Goal: Information Seeking & Learning: Learn about a topic

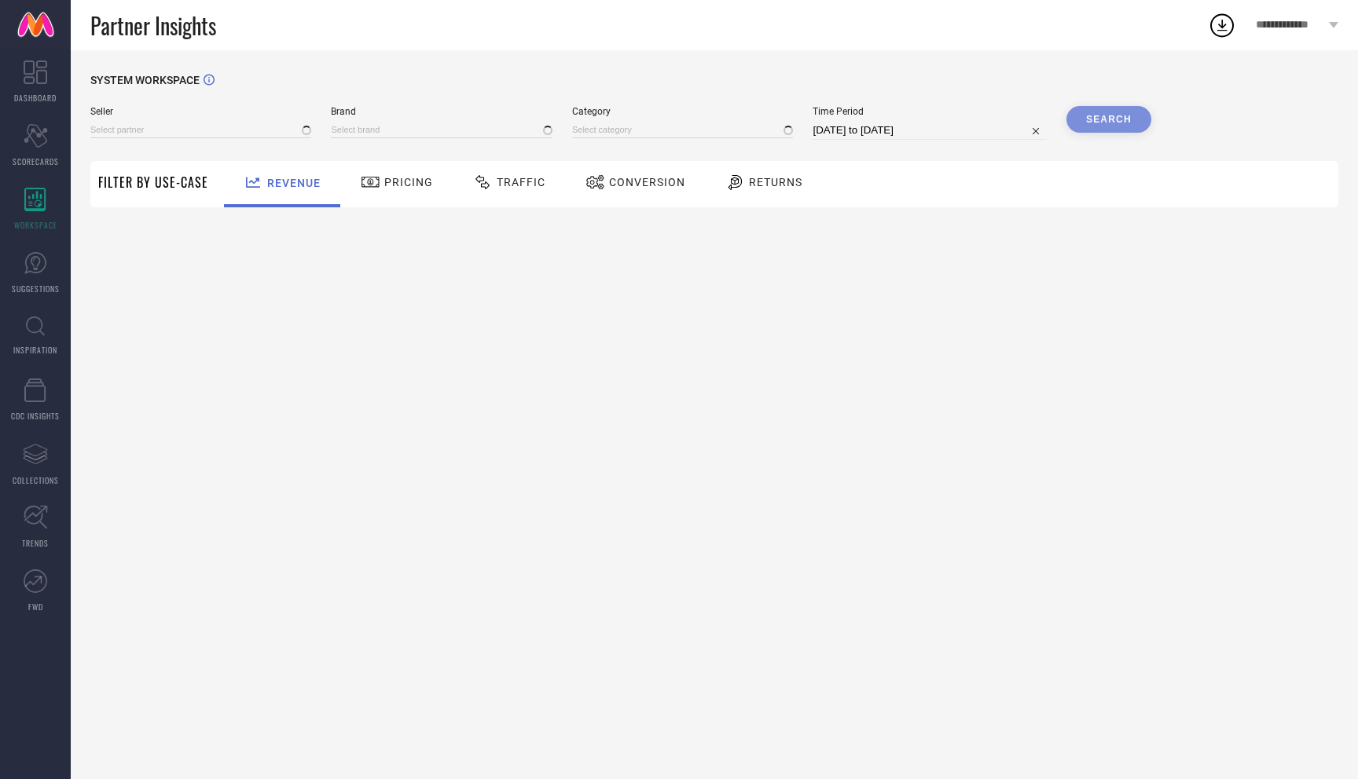
type input "All"
type input "1 STOP FASHION"
type input "All"
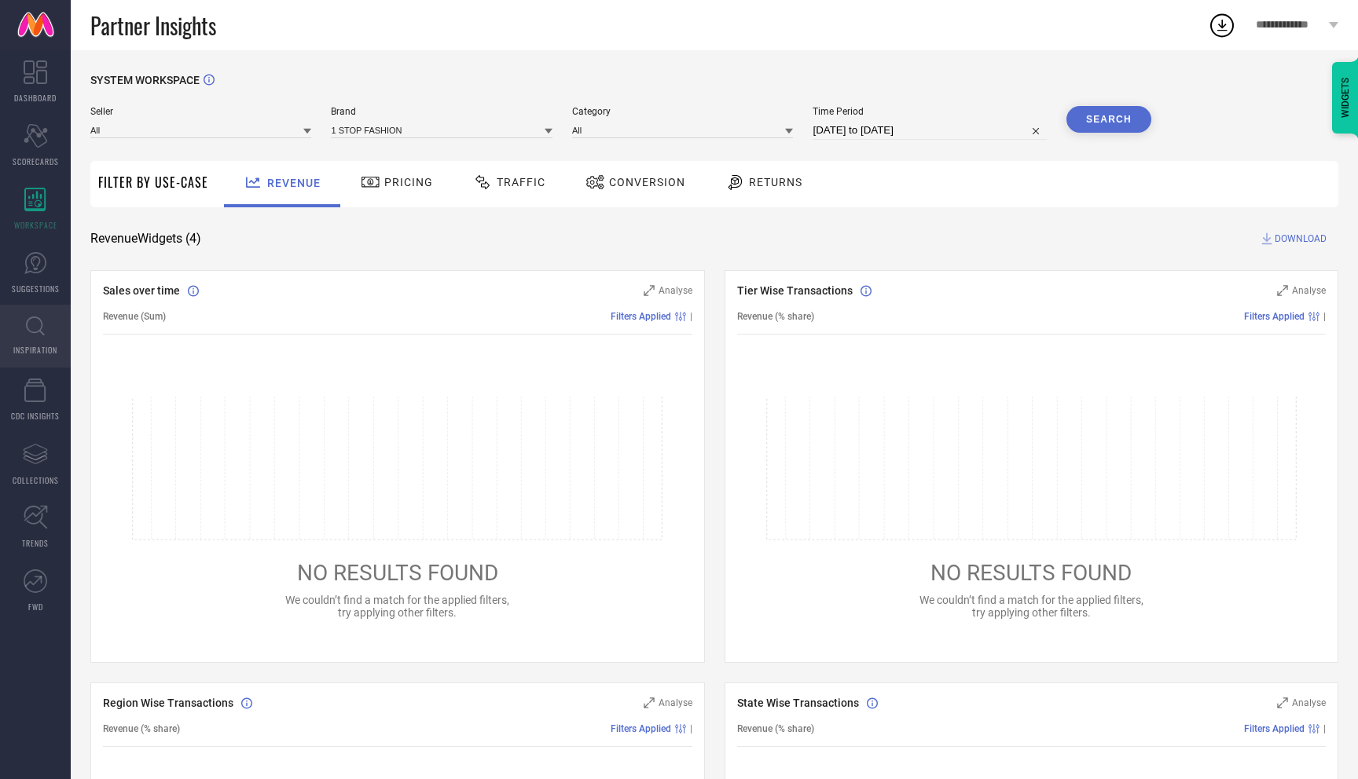
click at [27, 328] on icon at bounding box center [35, 327] width 19 height 20
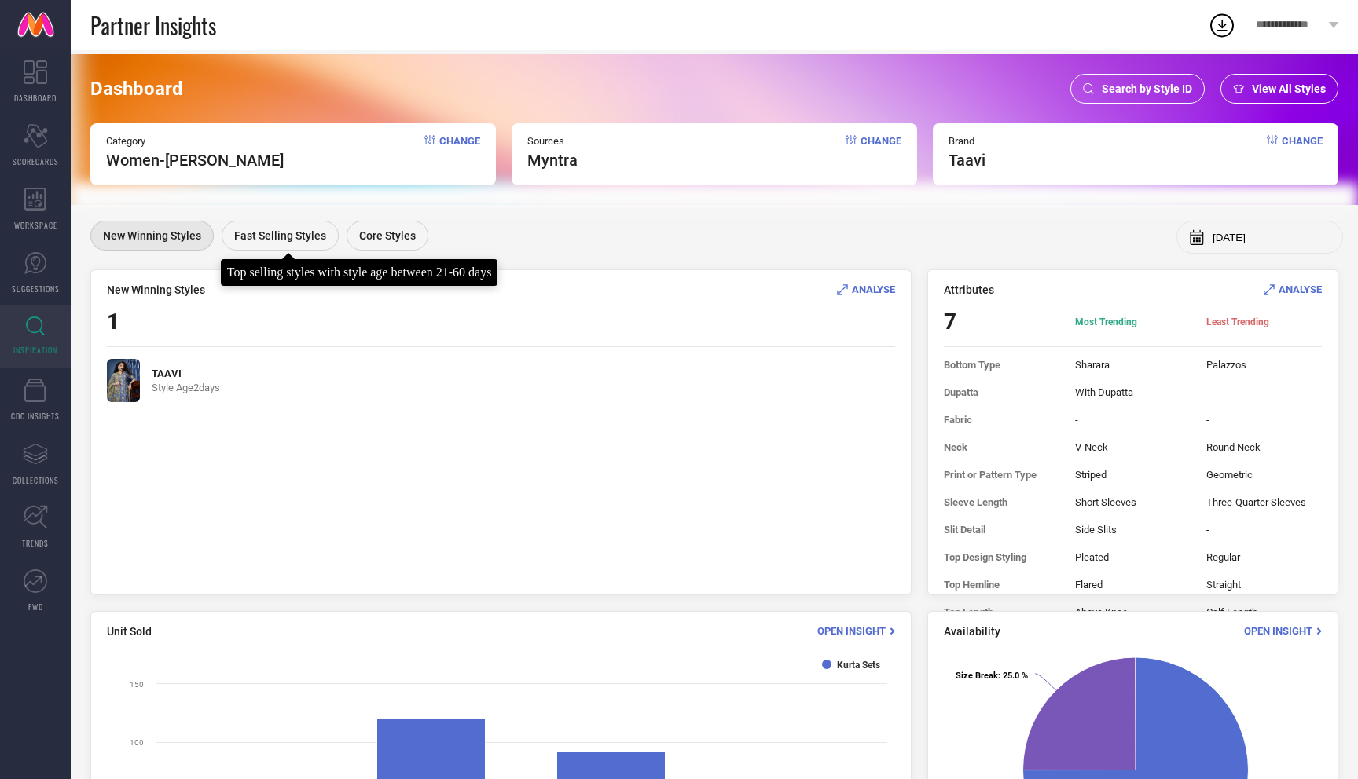
click at [277, 231] on span "Fast Selling Styles" at bounding box center [280, 235] width 92 height 13
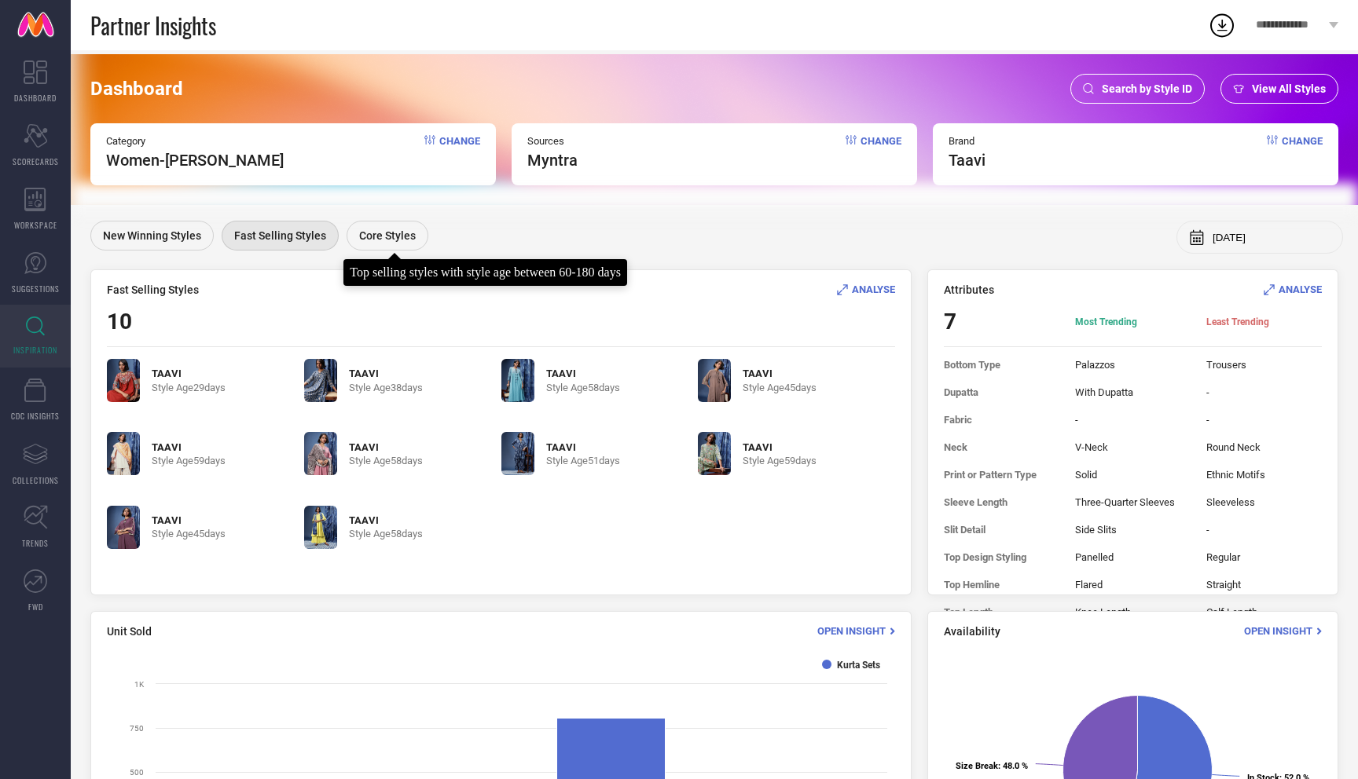
click at [383, 236] on span "Core Styles" at bounding box center [387, 235] width 57 height 13
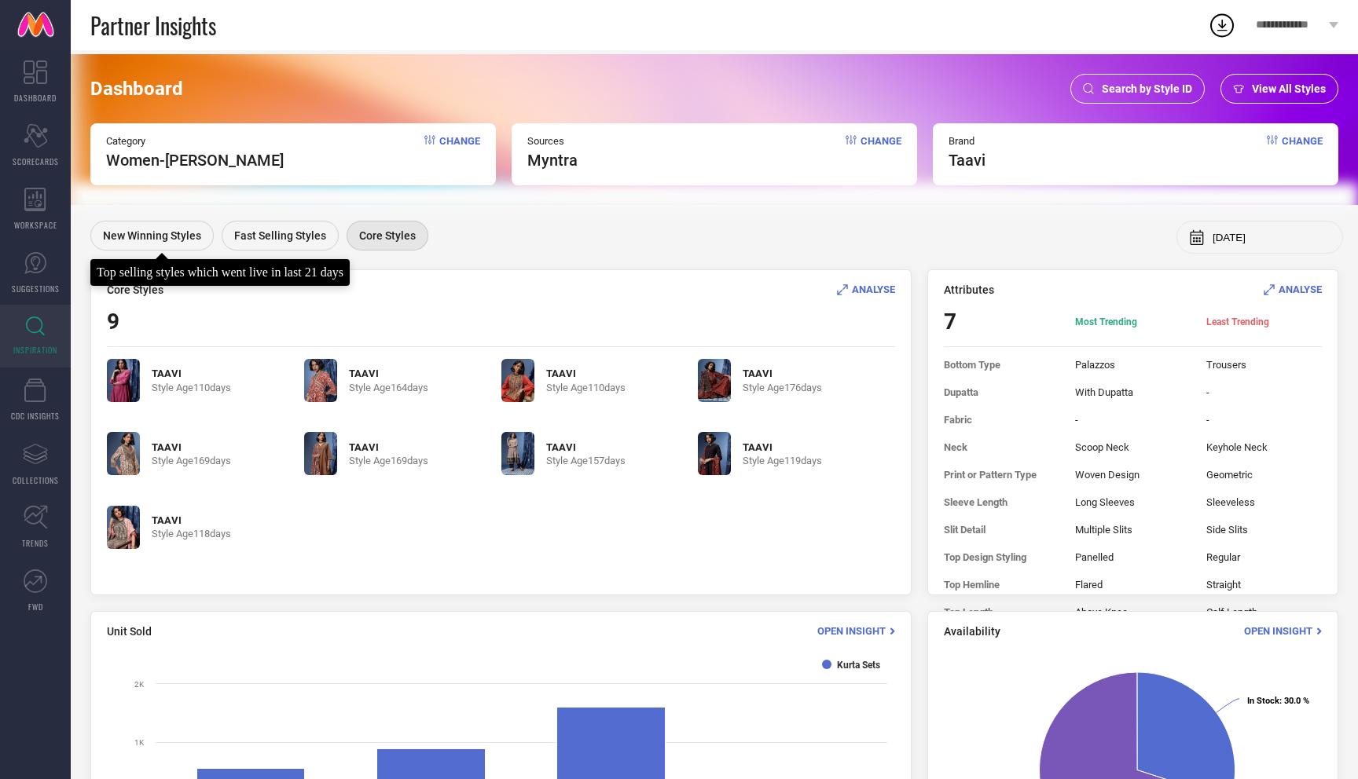
click at [170, 235] on span "New Winning Styles" at bounding box center [152, 235] width 98 height 13
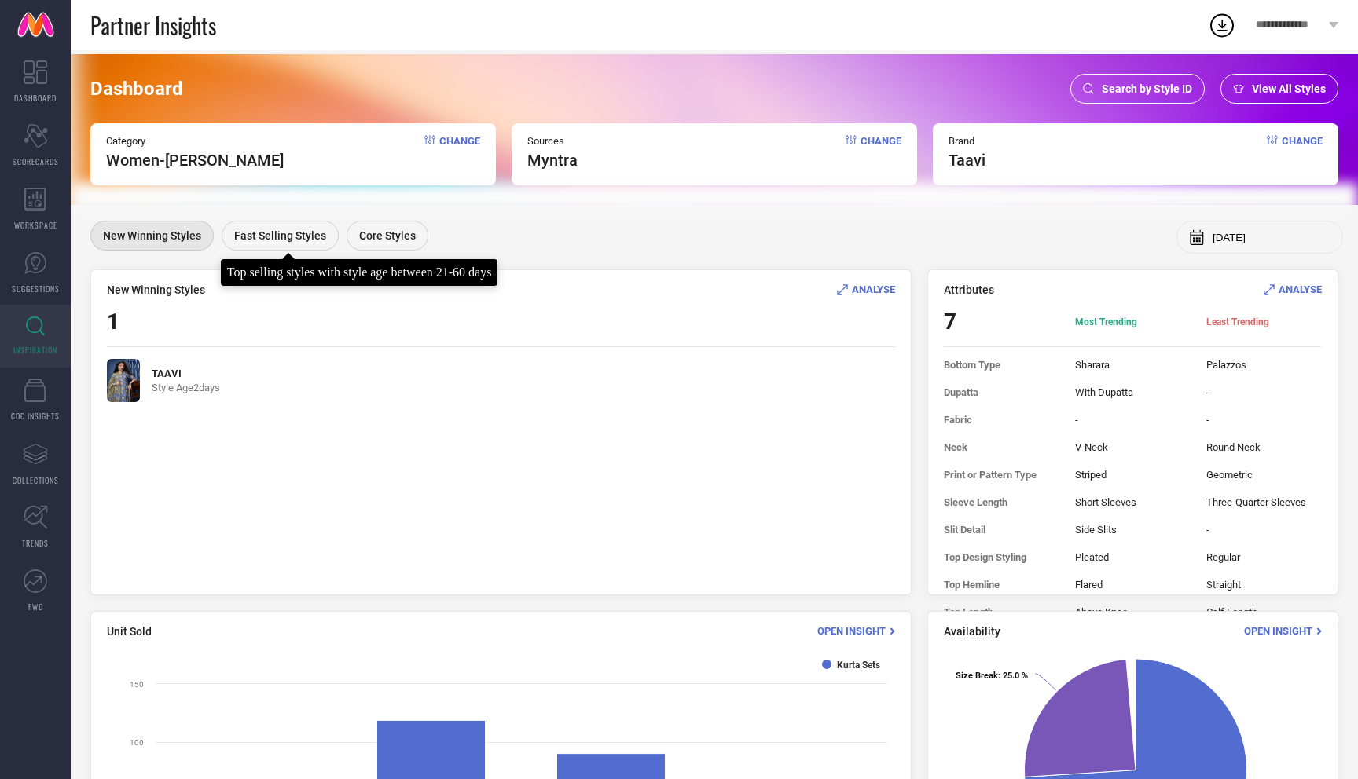
click at [292, 238] on span "Fast Selling Styles" at bounding box center [280, 235] width 92 height 13
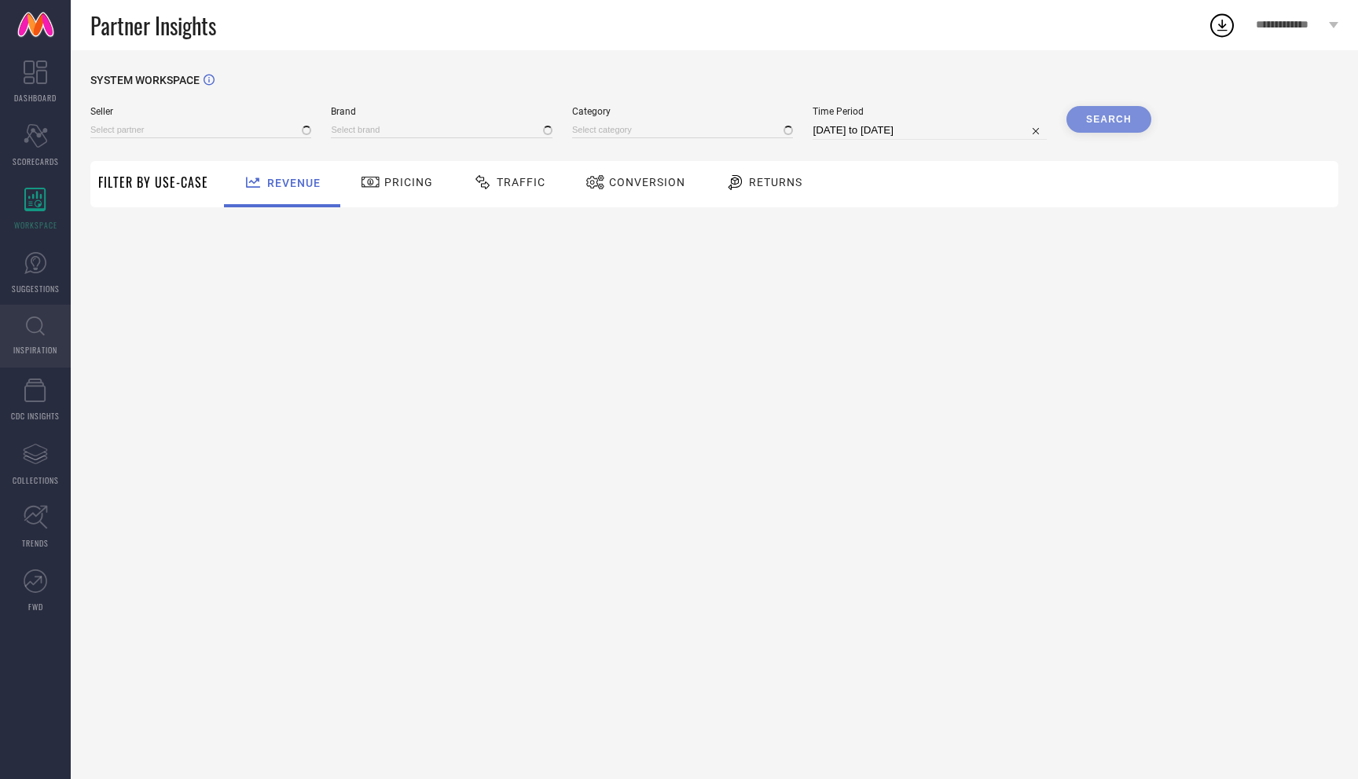
type input "All"
type input "1 STOP FASHION"
type input "All"
click at [30, 334] on icon at bounding box center [35, 327] width 19 height 20
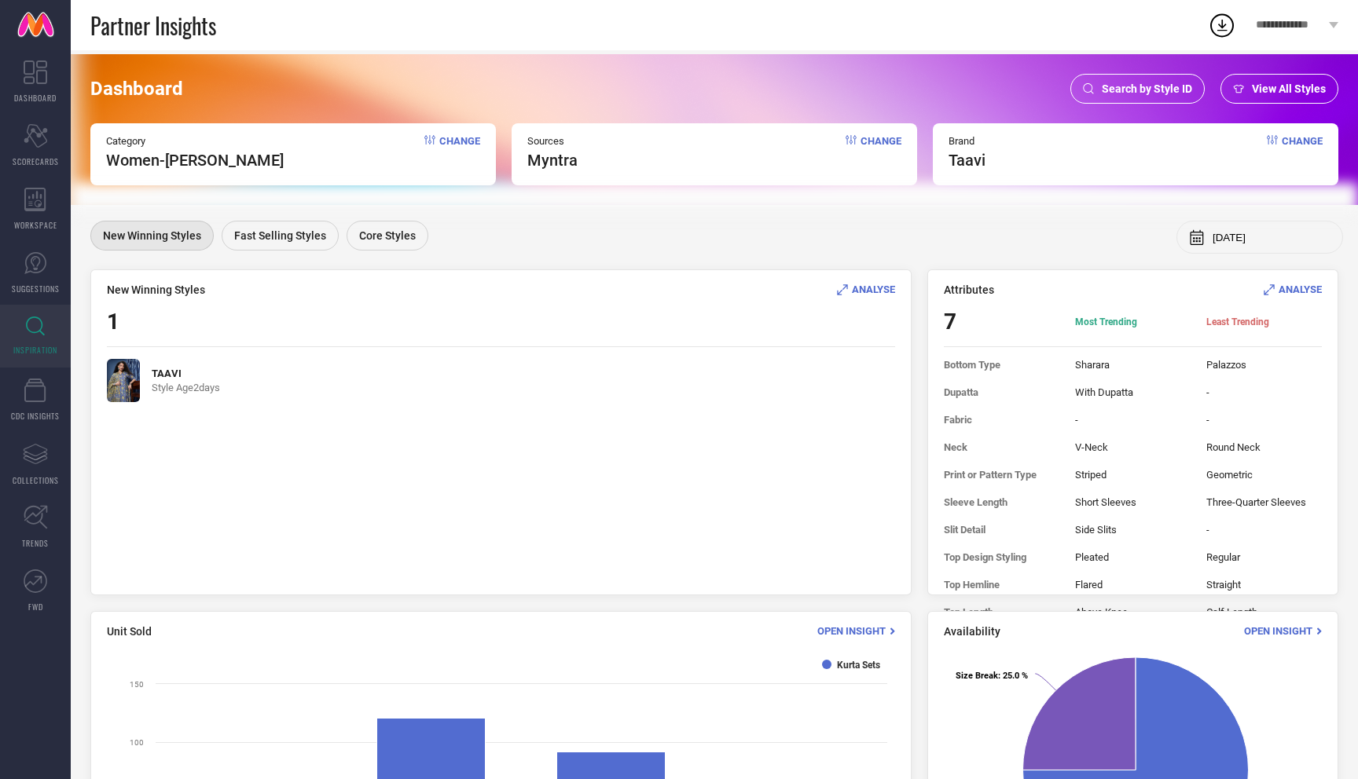
click at [134, 375] on img at bounding box center [123, 380] width 33 height 43
click at [856, 287] on span "ANALYSE" at bounding box center [873, 290] width 43 height 12
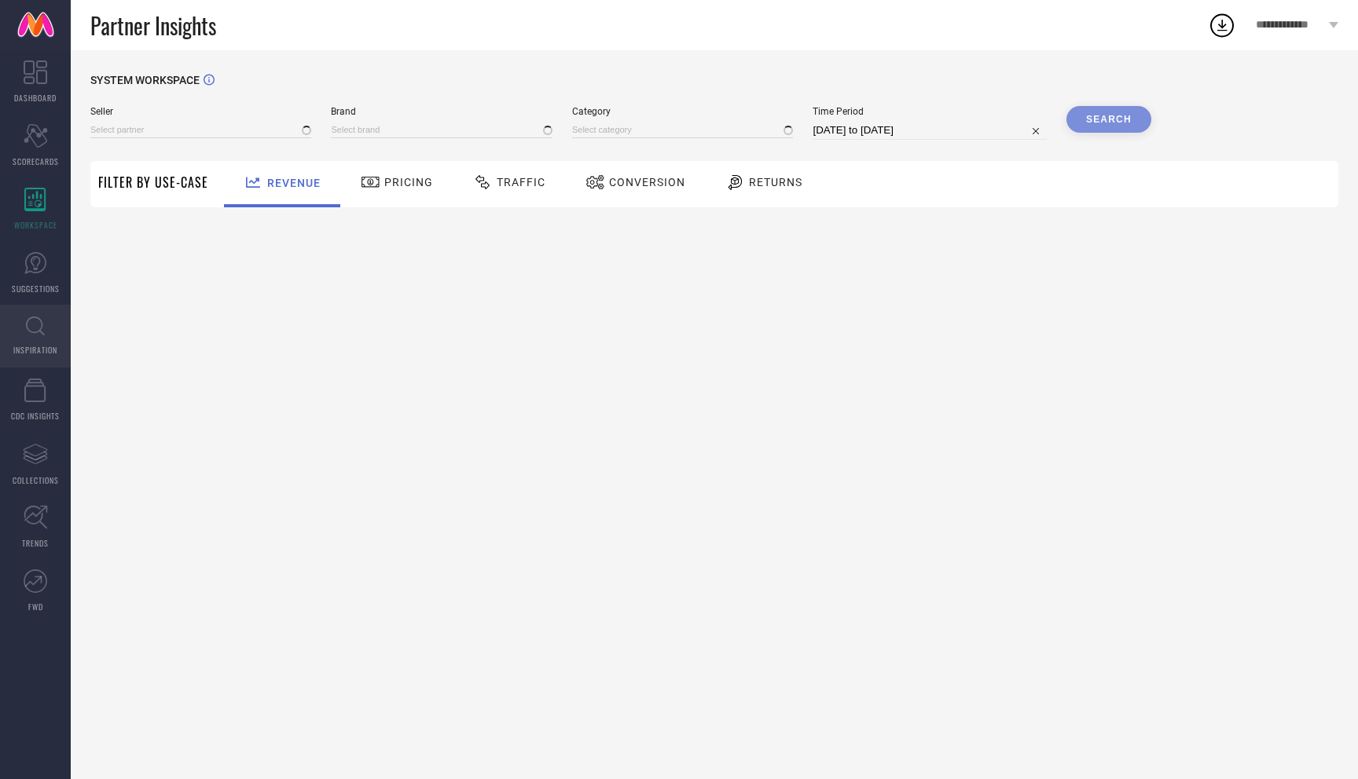
type input "All"
type input "1 STOP FASHION"
type input "All"
click at [36, 326] on icon at bounding box center [35, 327] width 19 height 20
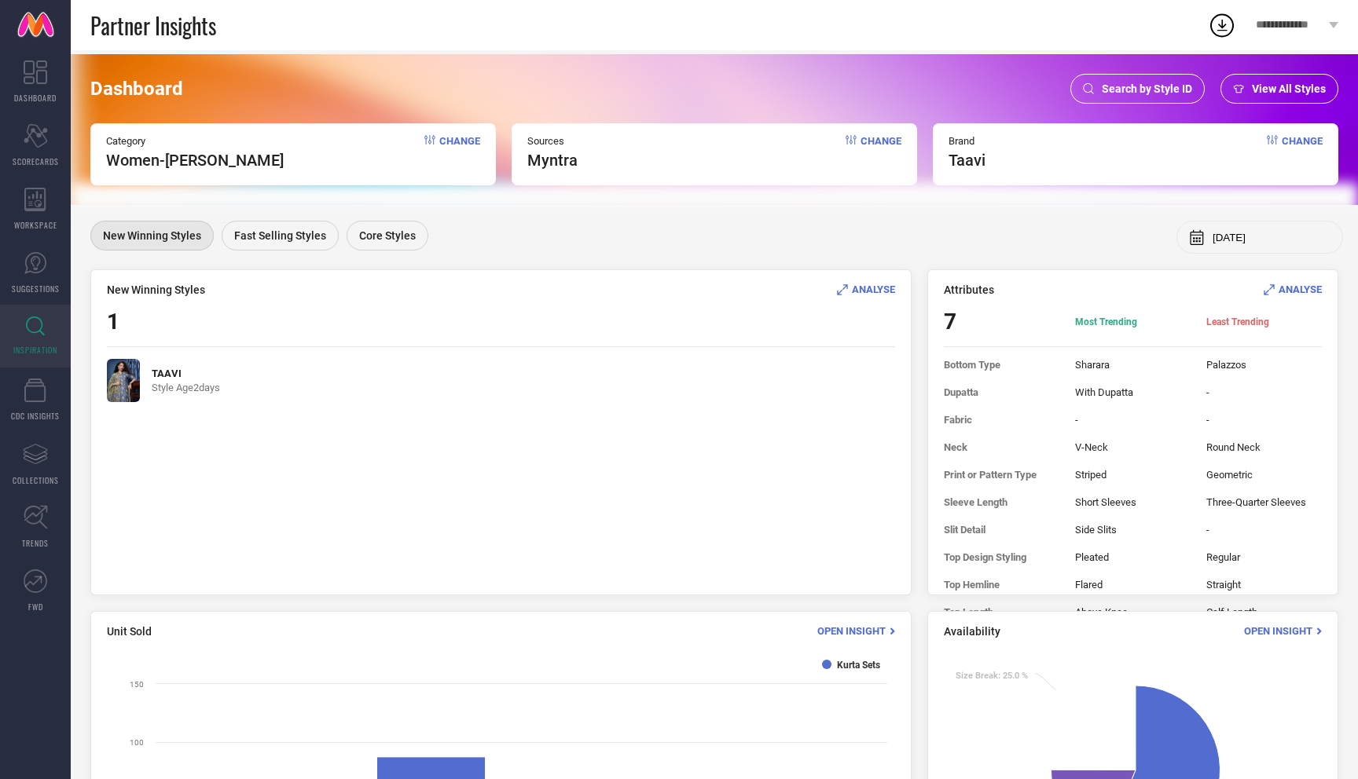
click at [449, 146] on span "Change" at bounding box center [459, 152] width 41 height 35
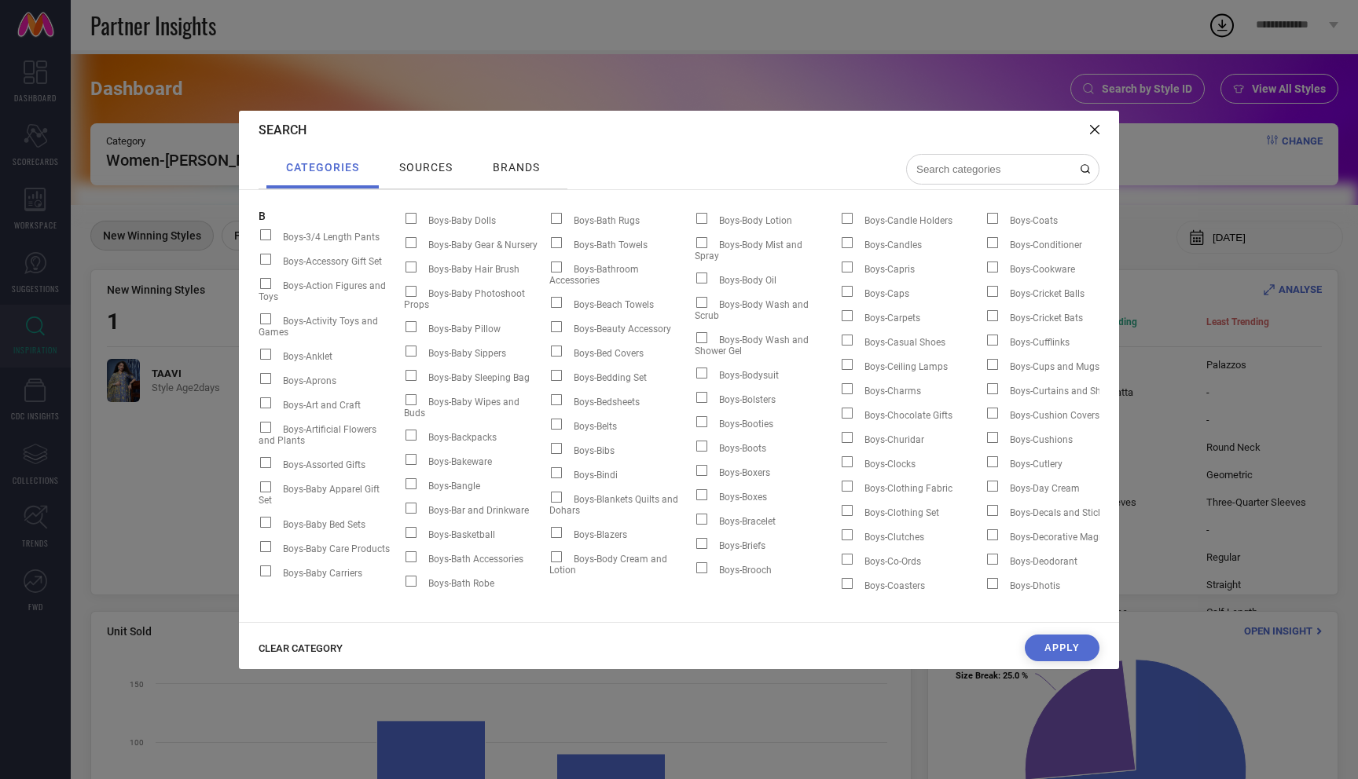
drag, startPoint x: 323, startPoint y: 647, endPoint x: 885, endPoint y: 203, distance: 716.1
click at [323, 647] on span "CLEAR CATEGORY" at bounding box center [300, 649] width 84 height 12
click at [967, 169] on input at bounding box center [992, 169] width 157 height 13
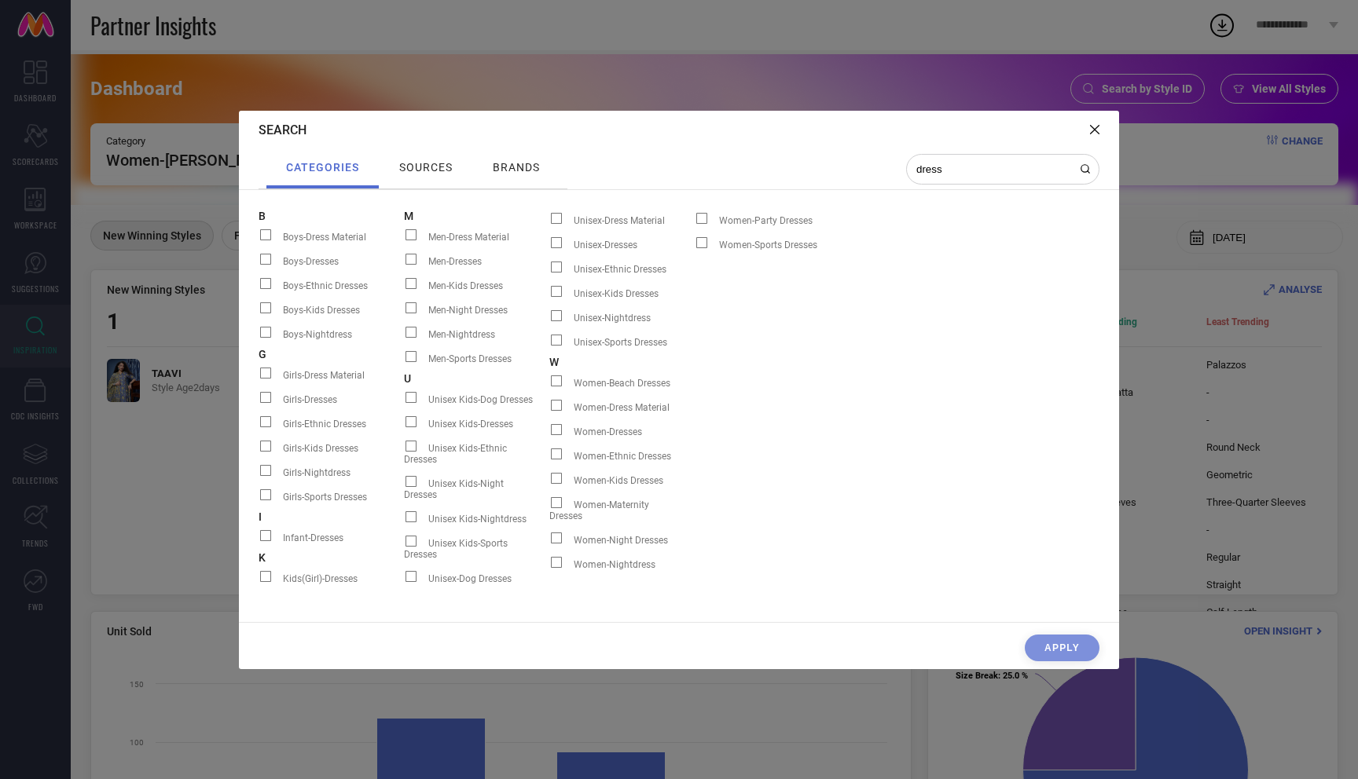
type input "dress"
click at [559, 456] on span at bounding box center [556, 454] width 11 height 11
click at [549, 460] on input "Women-Ethnic Dresses" at bounding box center [549, 460] width 0 height 0
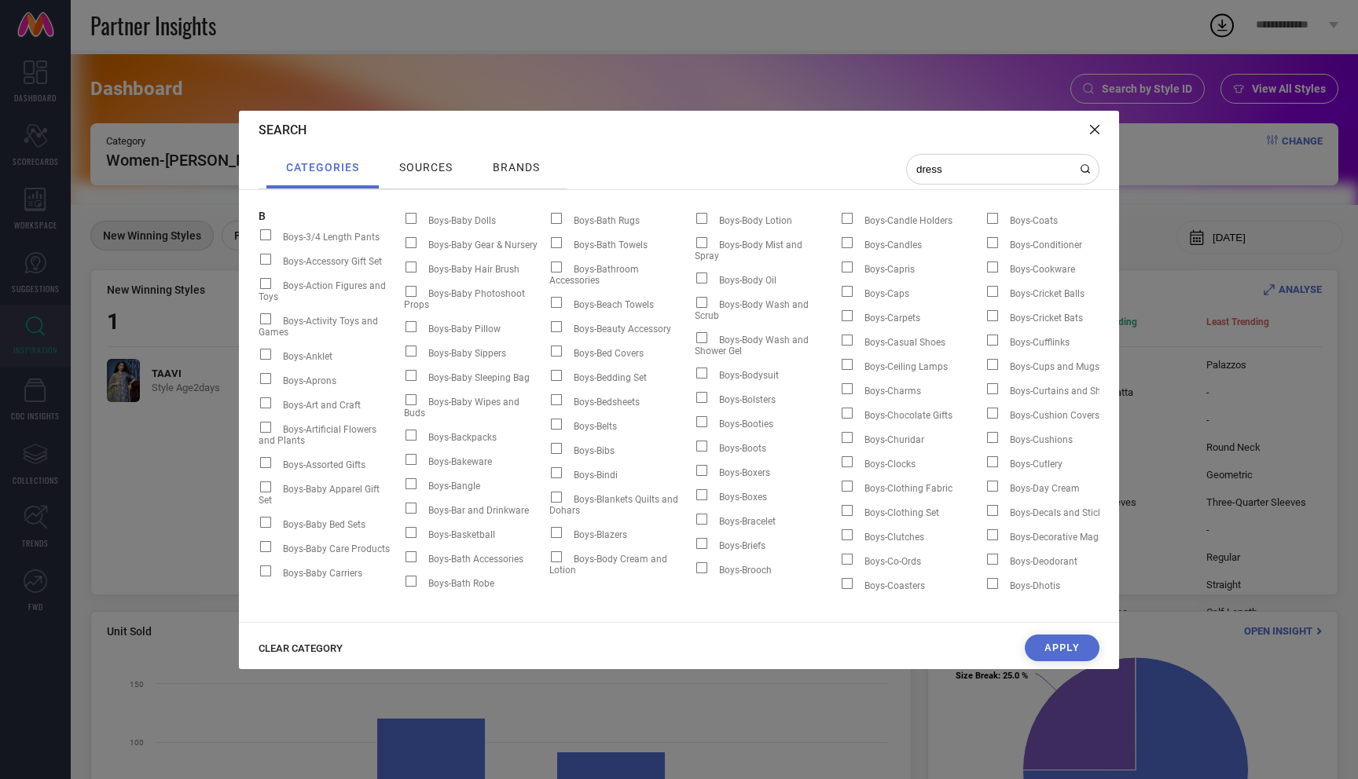
click at [1054, 658] on button "Apply" at bounding box center [1061, 648] width 75 height 27
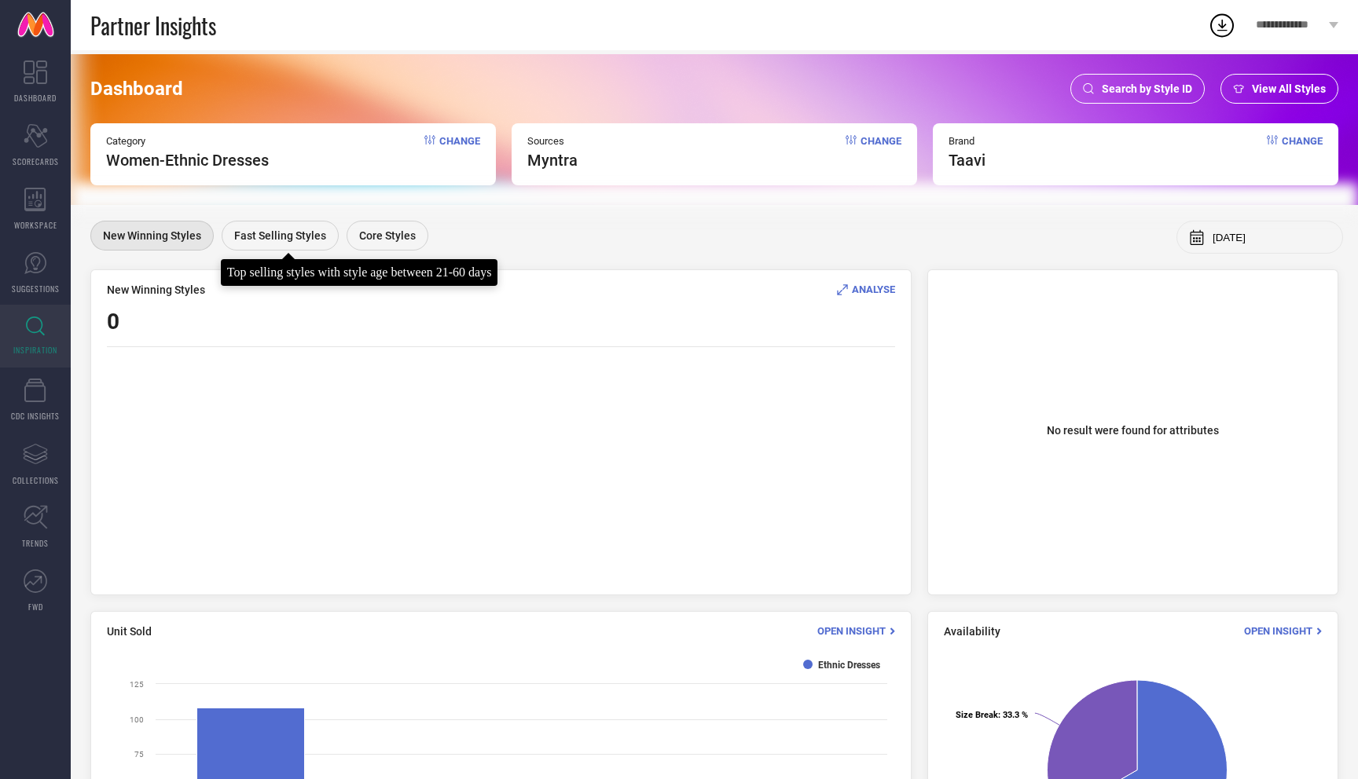
click at [294, 236] on span "Fast Selling Styles" at bounding box center [280, 235] width 92 height 13
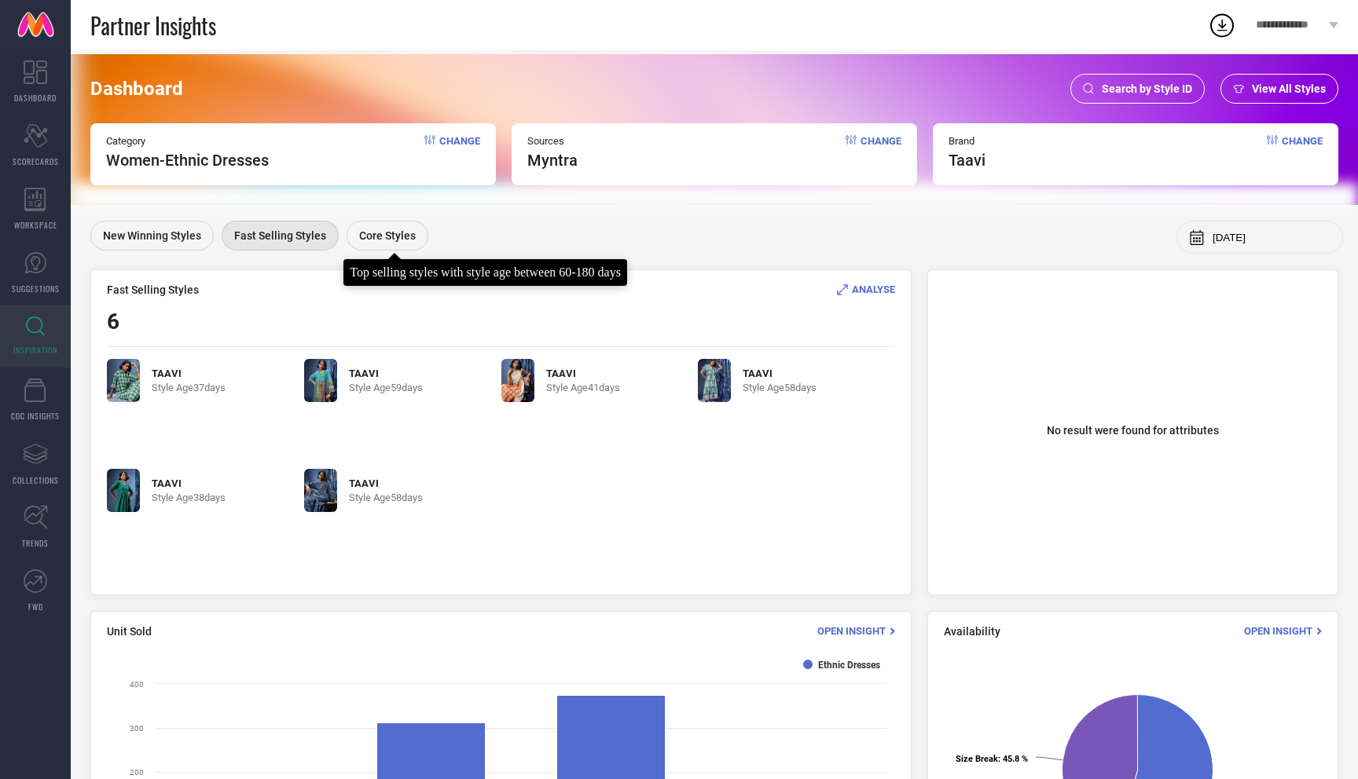
click at [409, 232] on span "Core Styles" at bounding box center [387, 235] width 57 height 13
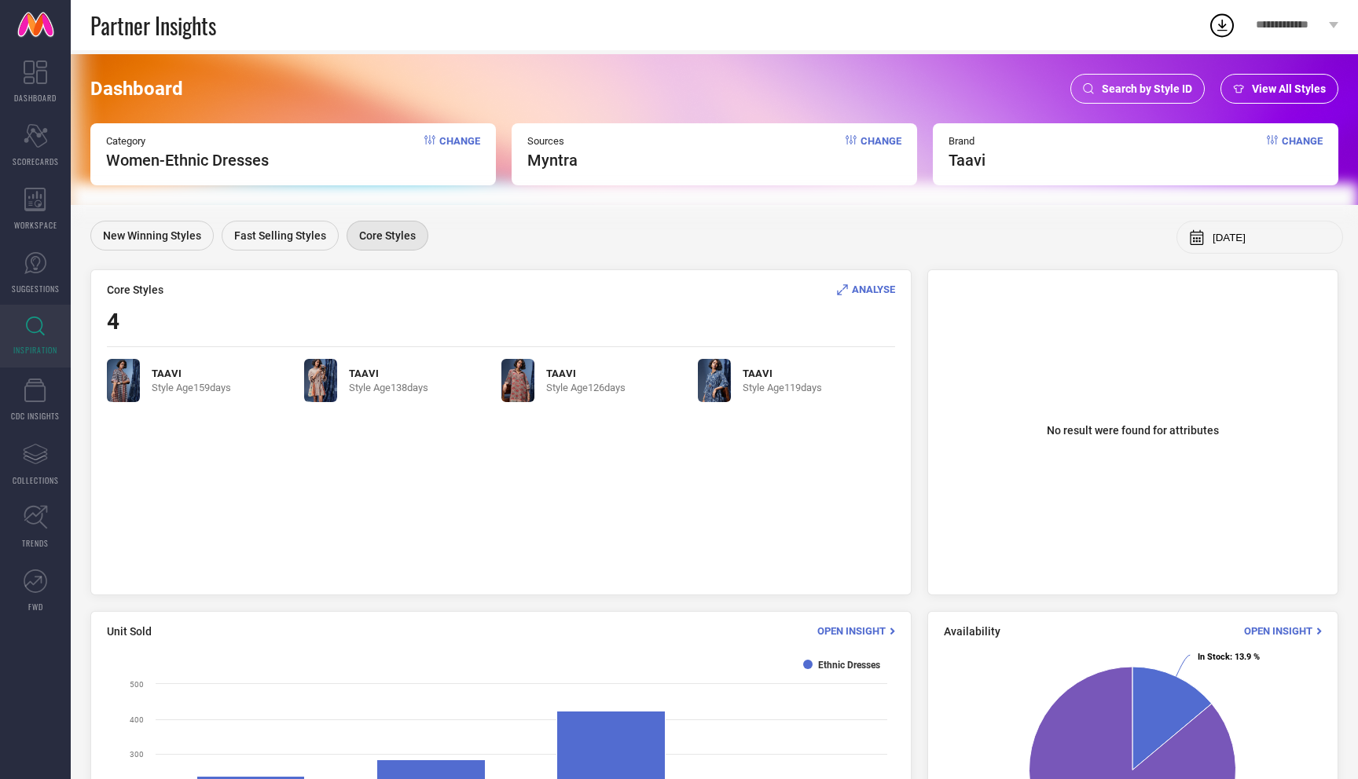
click at [713, 373] on img at bounding box center [714, 380] width 33 height 43
click at [716, 384] on img at bounding box center [714, 380] width 33 height 43
click at [866, 282] on div "ANALYSE" at bounding box center [866, 289] width 58 height 15
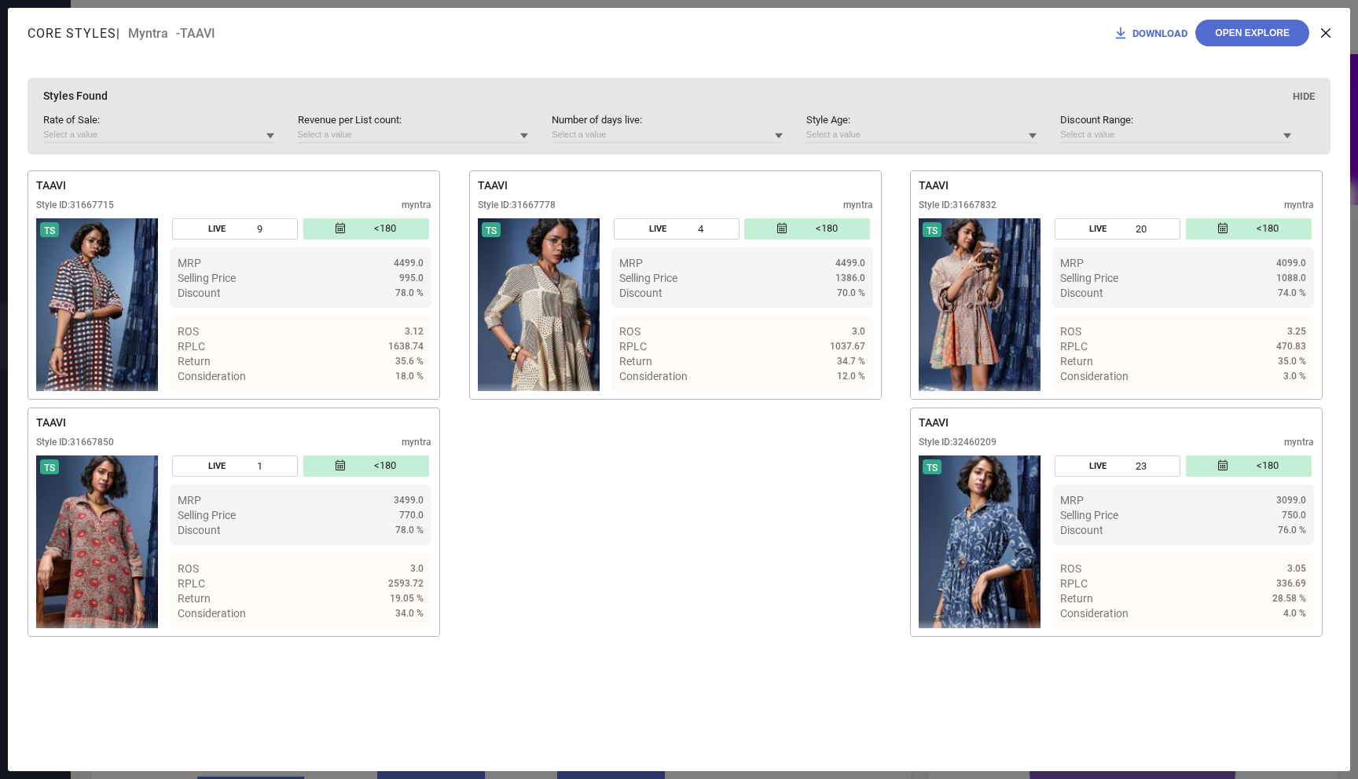
click at [778, 136] on icon at bounding box center [779, 136] width 8 height 5
click at [681, 205] on div "Greater than 50%" at bounding box center [667, 209] width 231 height 27
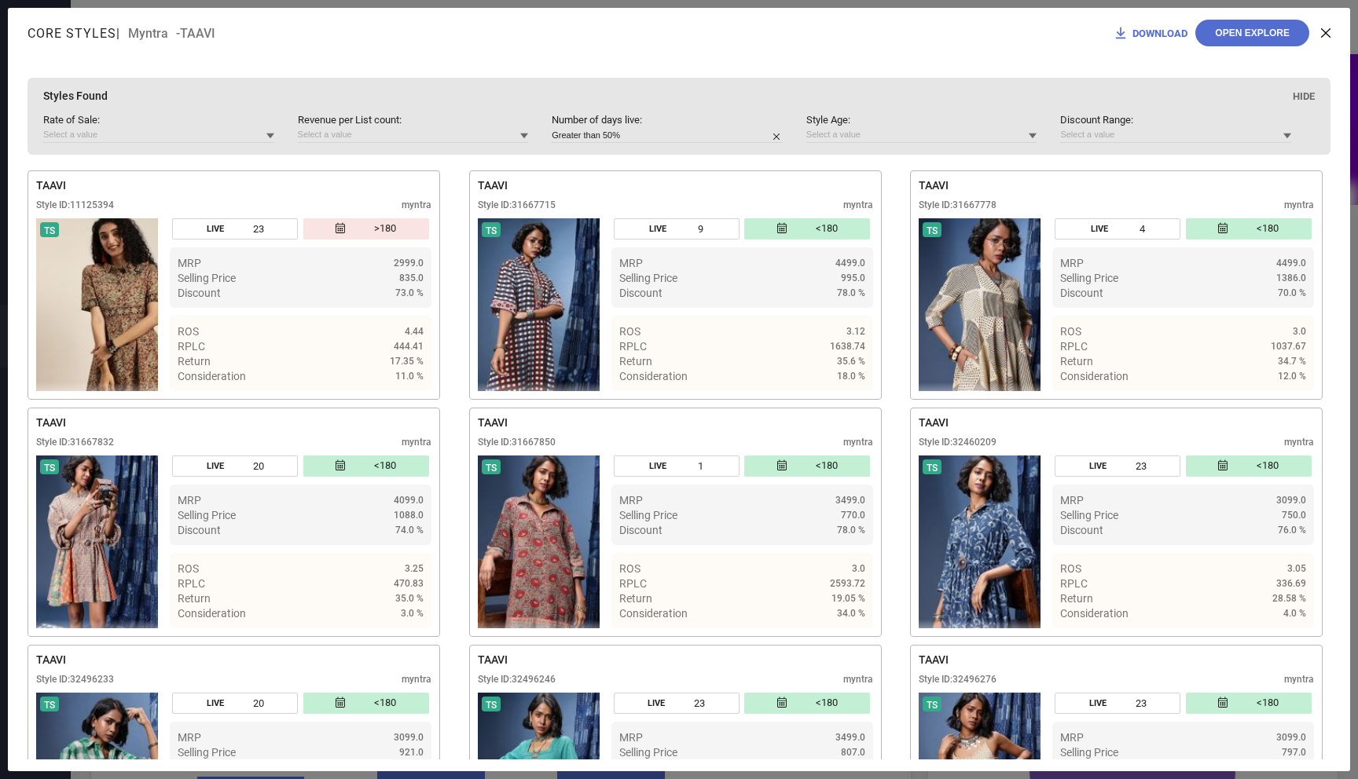
click at [1163, 29] on span "DOWNLOAD" at bounding box center [1159, 33] width 55 height 12
click at [1327, 34] on icon at bounding box center [1325, 32] width 9 height 9
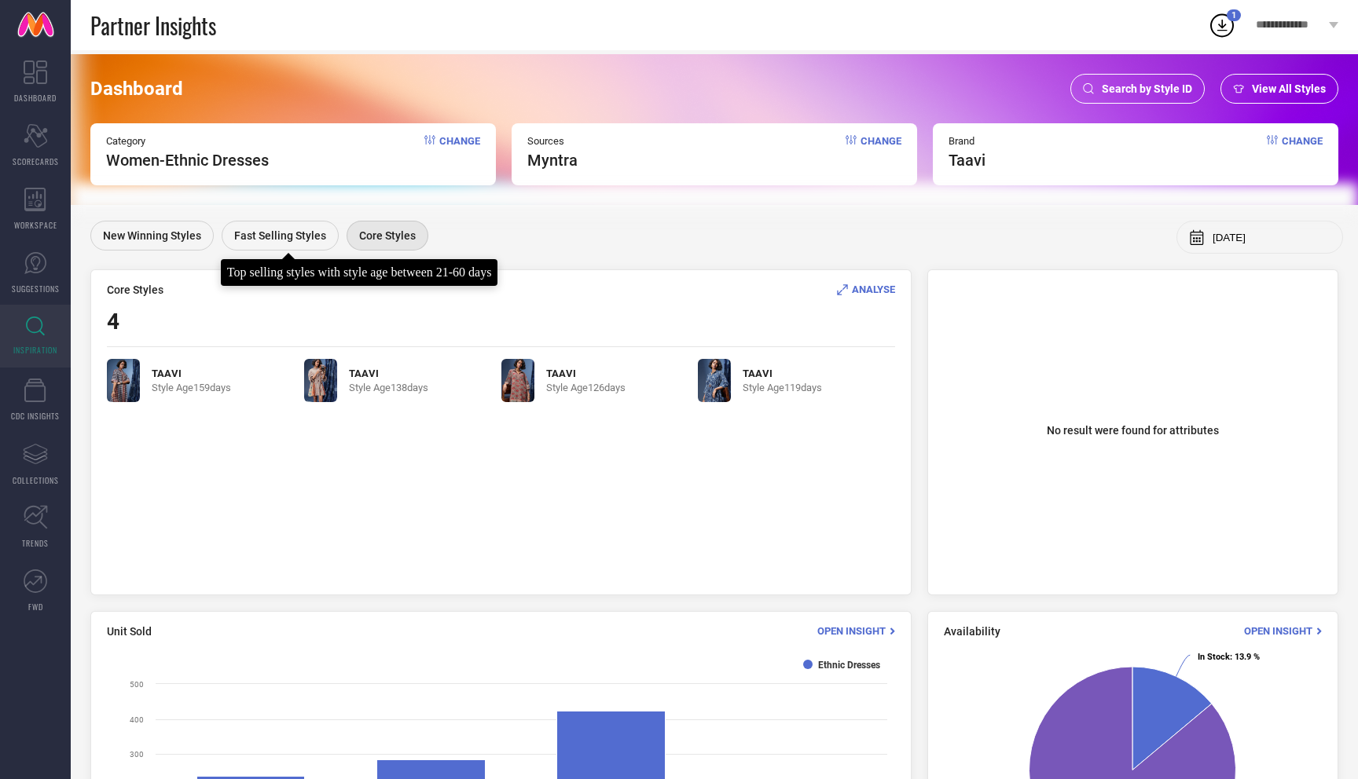
click at [289, 240] on span "Fast Selling Styles" at bounding box center [280, 235] width 92 height 13
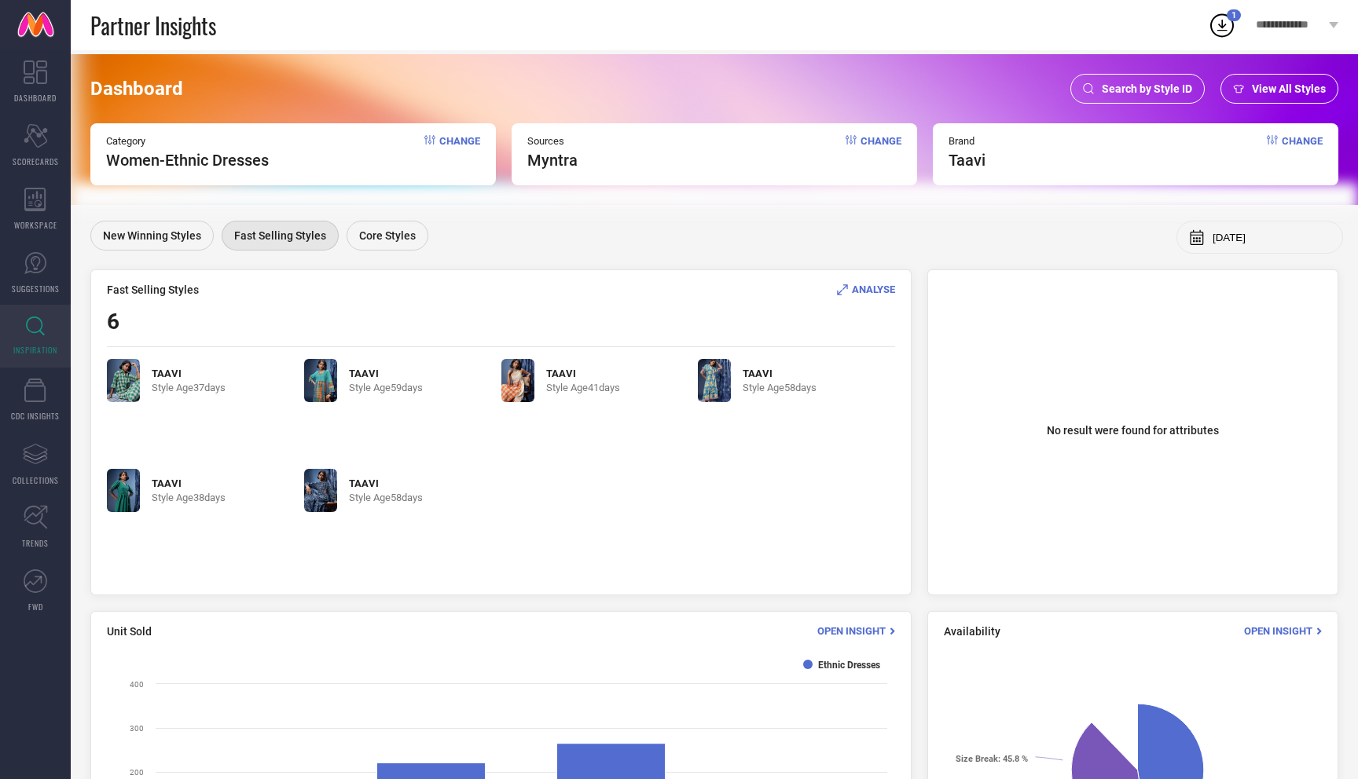
click at [878, 288] on span "ANALYSE" at bounding box center [873, 290] width 43 height 12
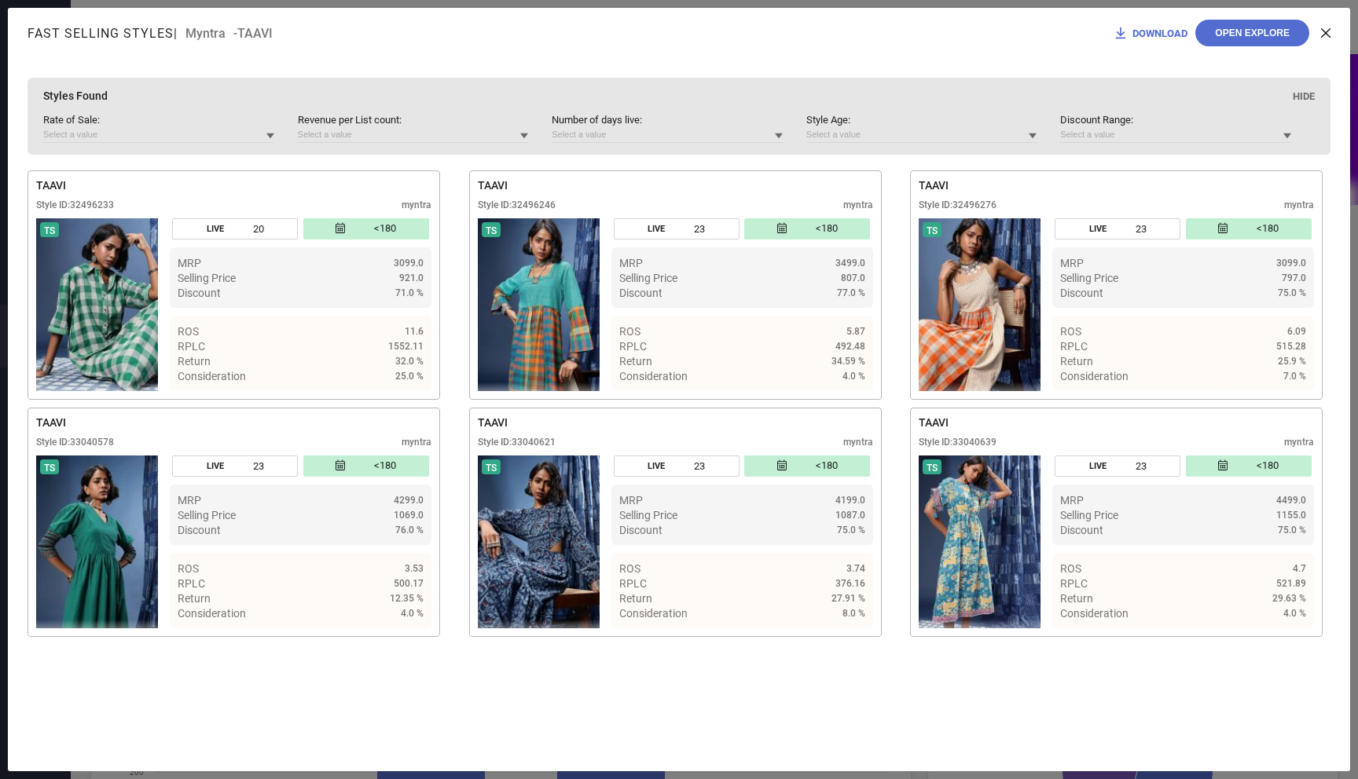
click at [1324, 28] on icon at bounding box center [1325, 32] width 9 height 9
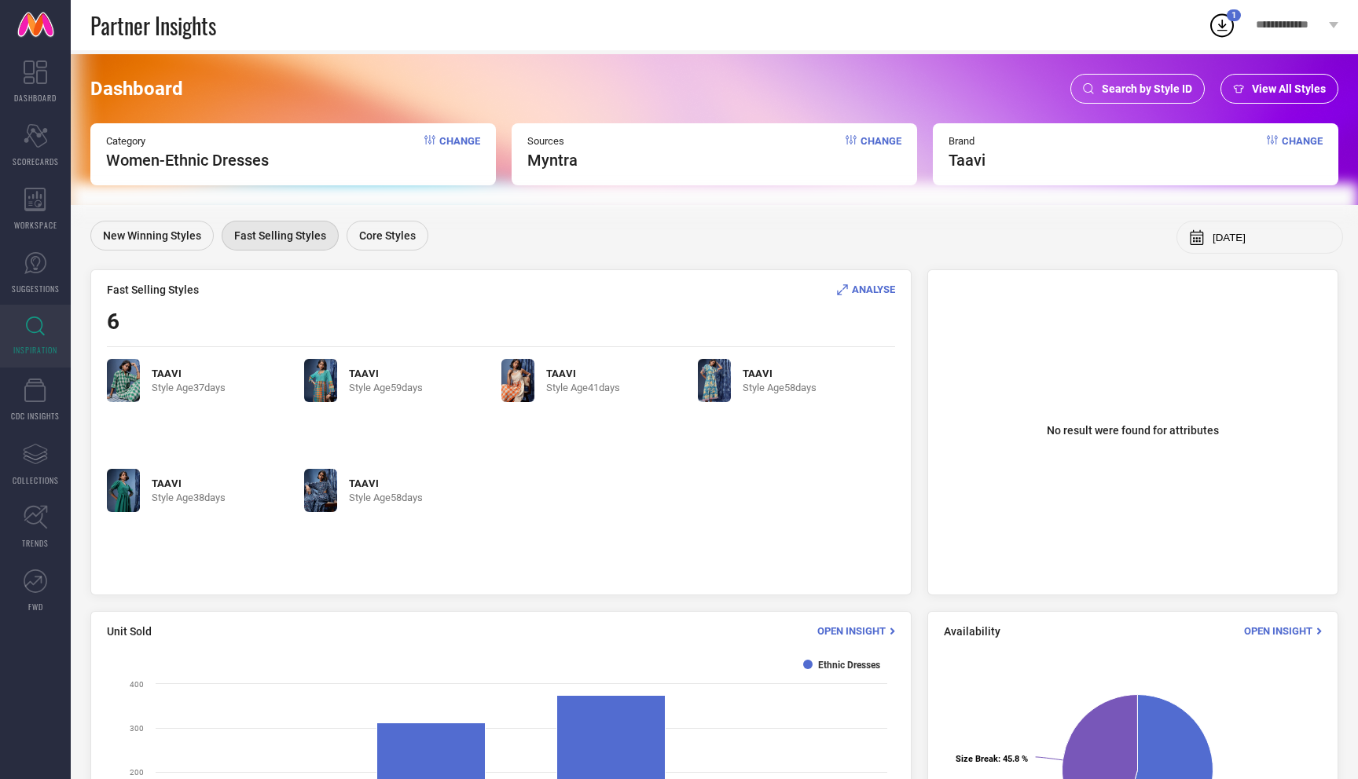
click at [464, 139] on span "Change" at bounding box center [459, 152] width 41 height 35
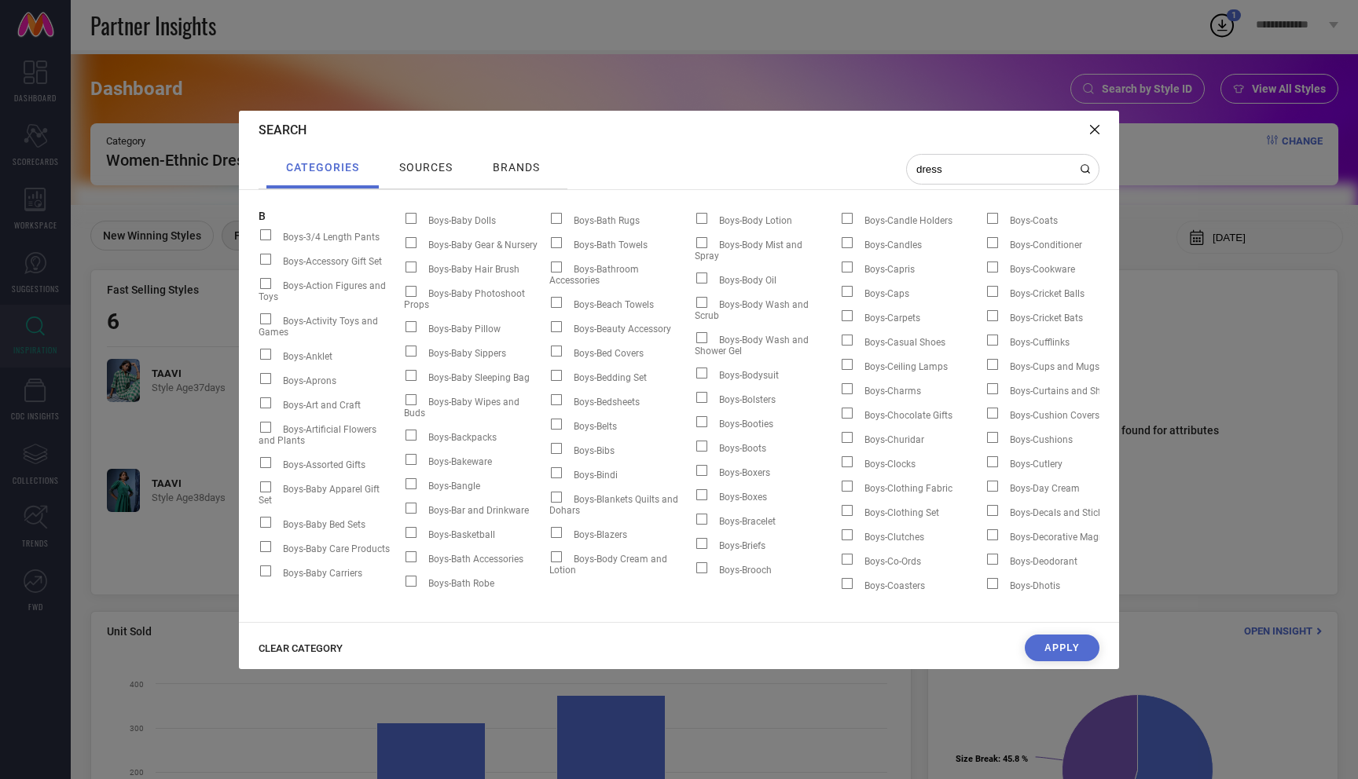
click at [323, 647] on span "CLEAR CATEGORY" at bounding box center [300, 649] width 84 height 12
drag, startPoint x: 1032, startPoint y: 162, endPoint x: 963, endPoint y: 174, distance: 69.4
click at [963, 173] on input "dress" at bounding box center [992, 169] width 157 height 13
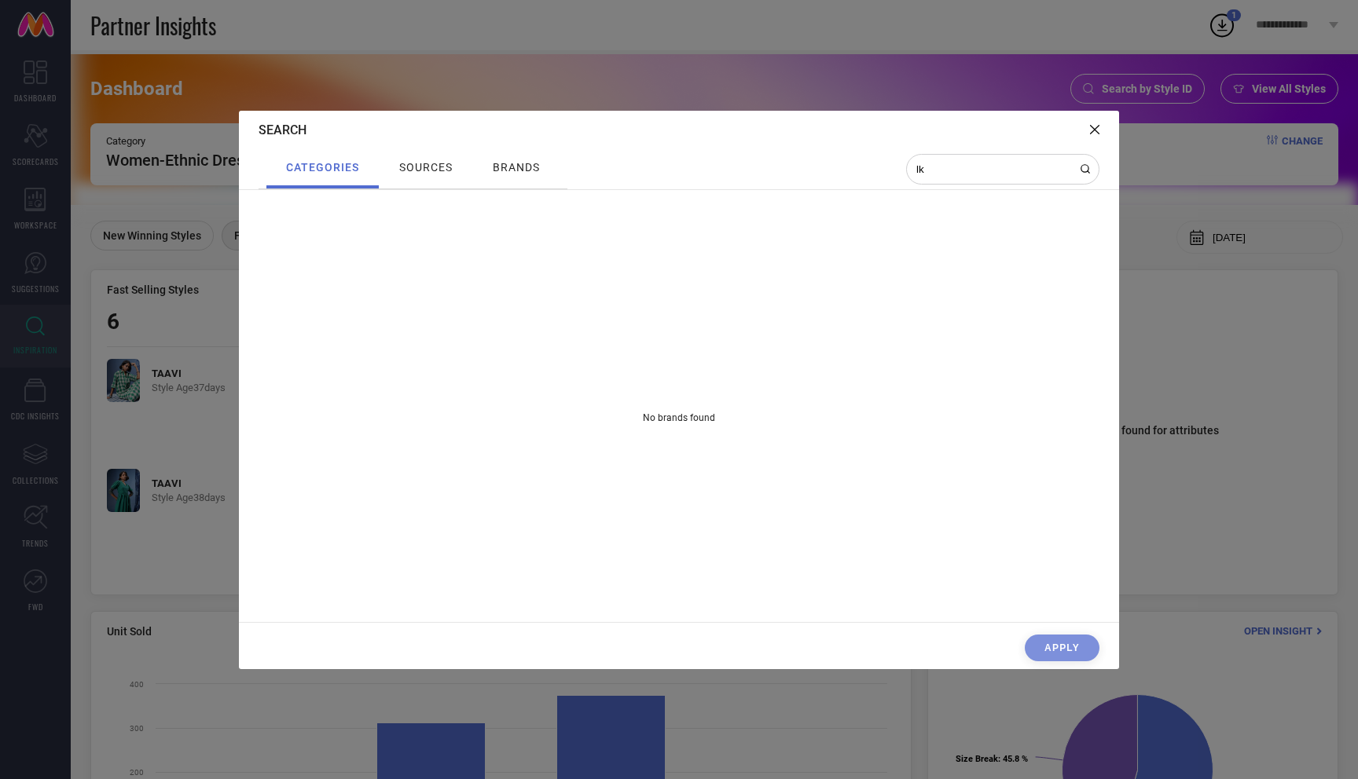
type input "l"
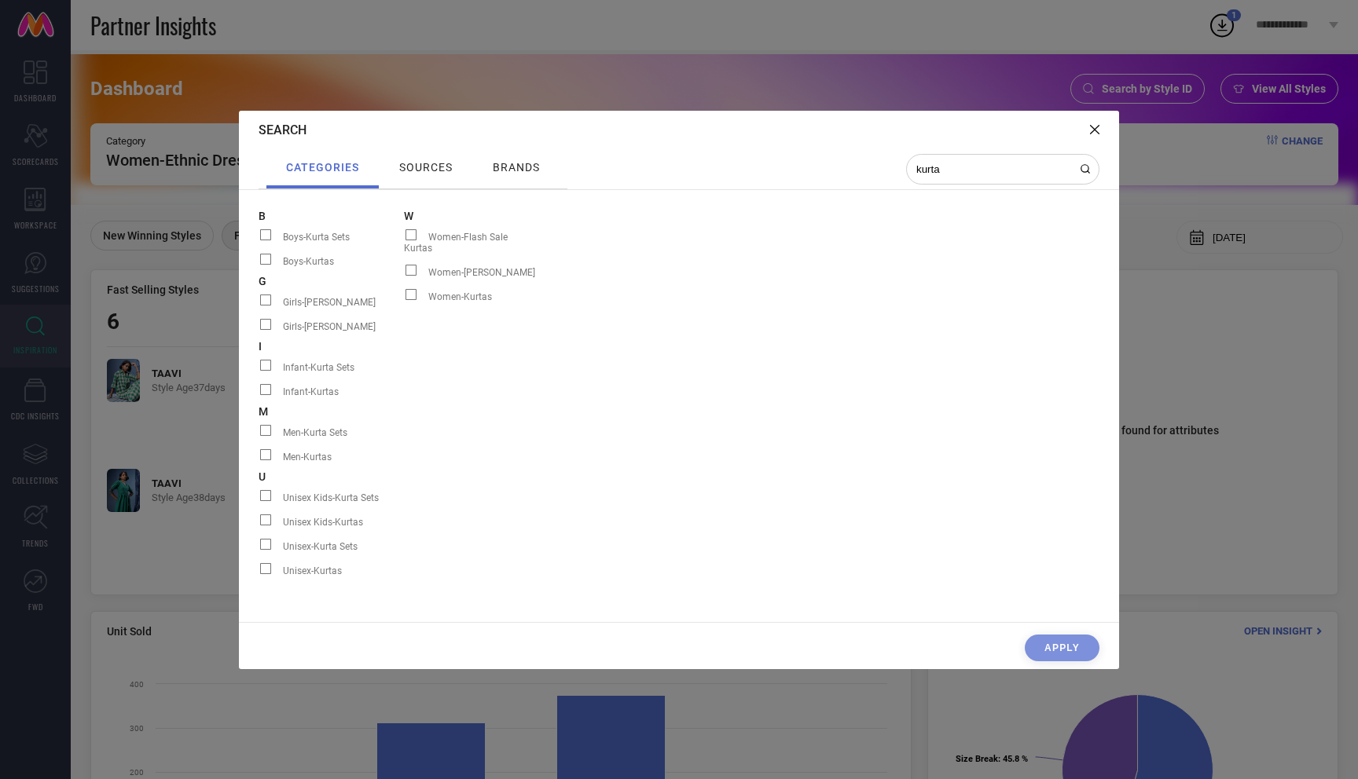
type input "kurta"
click at [430, 291] on span "Women-Kurtas" at bounding box center [460, 296] width 64 height 11
click at [404, 300] on input "Women-Kurtas" at bounding box center [404, 300] width 0 height 0
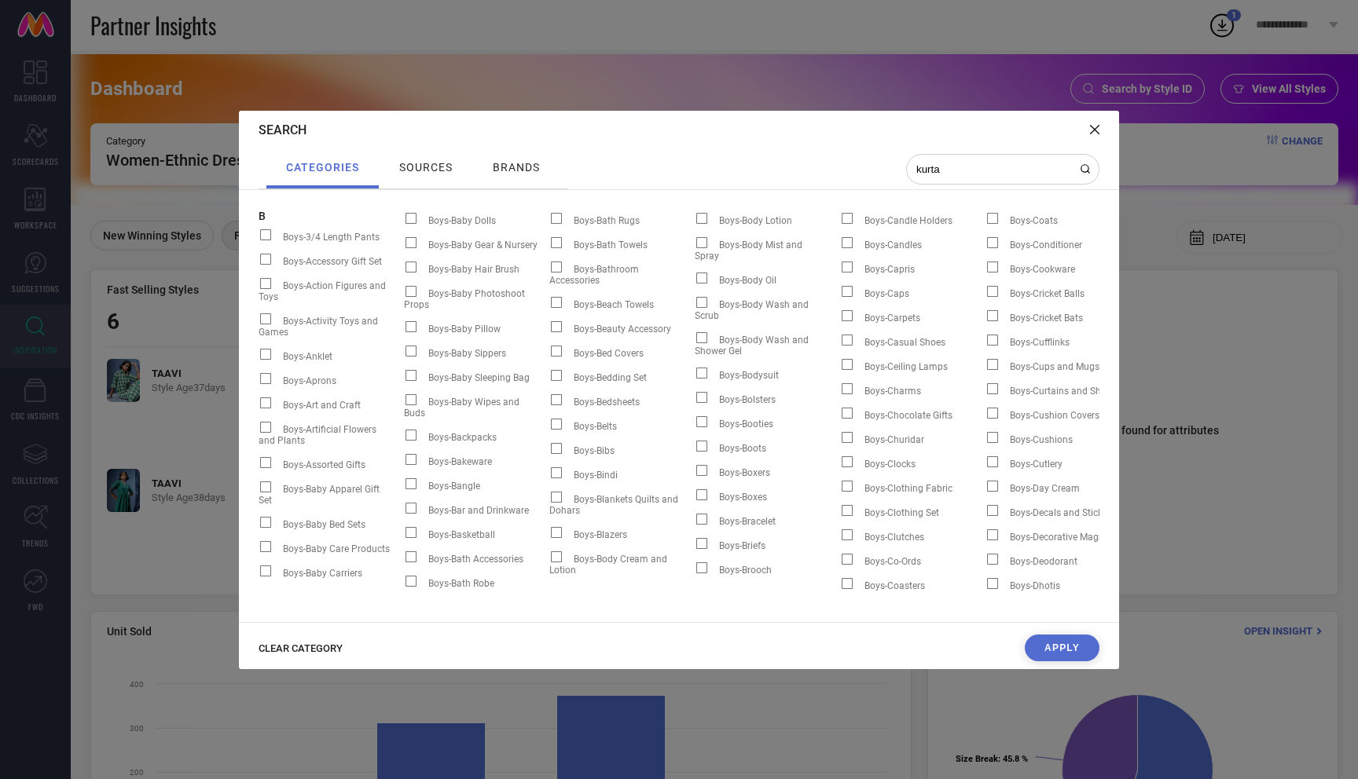
click at [1057, 641] on button "Apply" at bounding box center [1061, 648] width 75 height 27
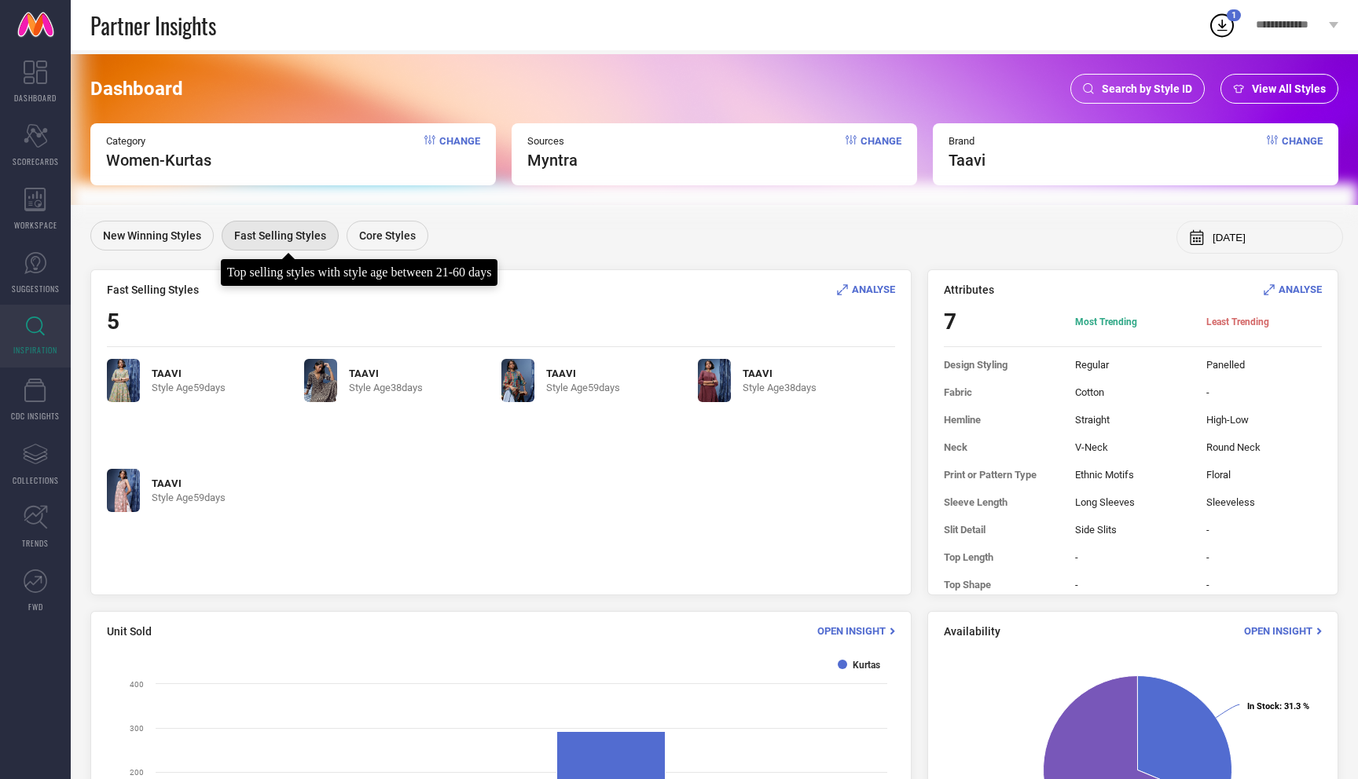
click at [280, 238] on span "Fast Selling Styles" at bounding box center [280, 235] width 92 height 13
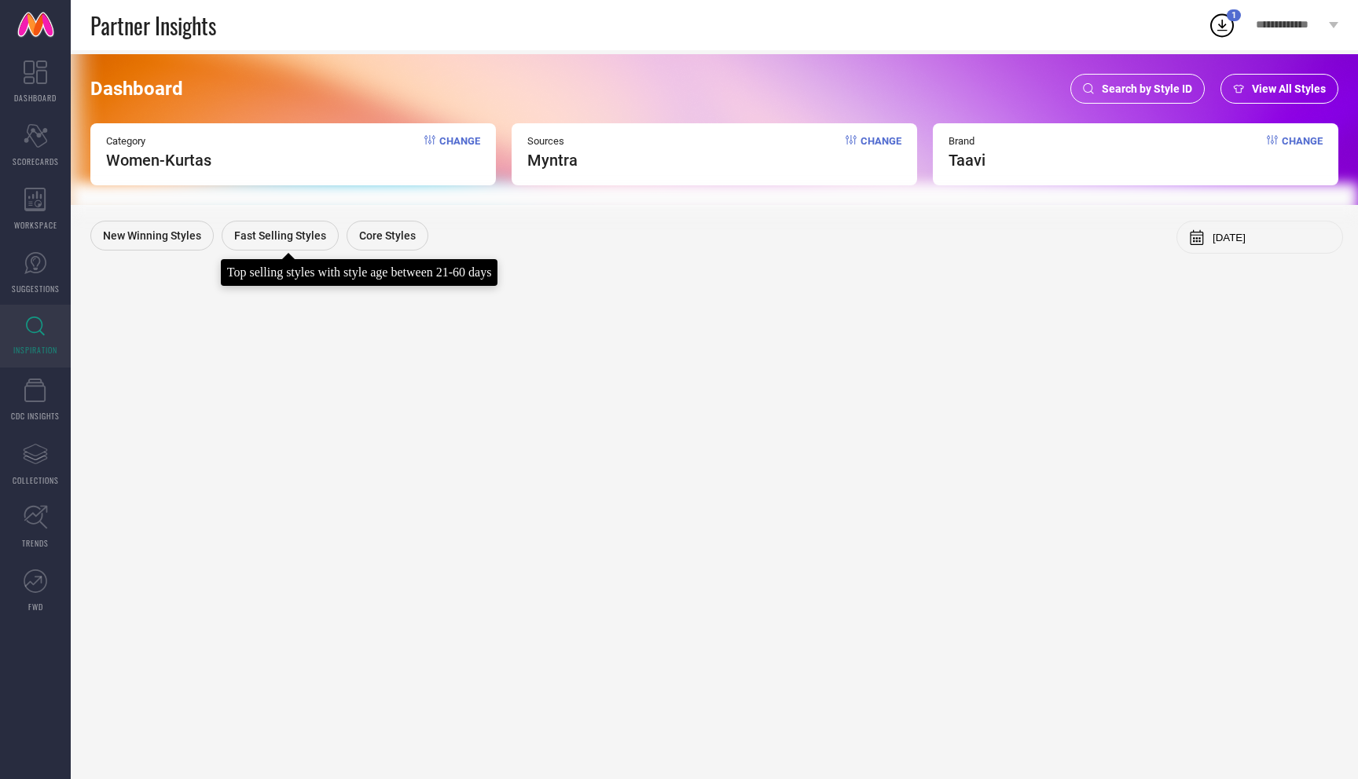
click at [280, 238] on span "Fast Selling Styles" at bounding box center [280, 235] width 92 height 13
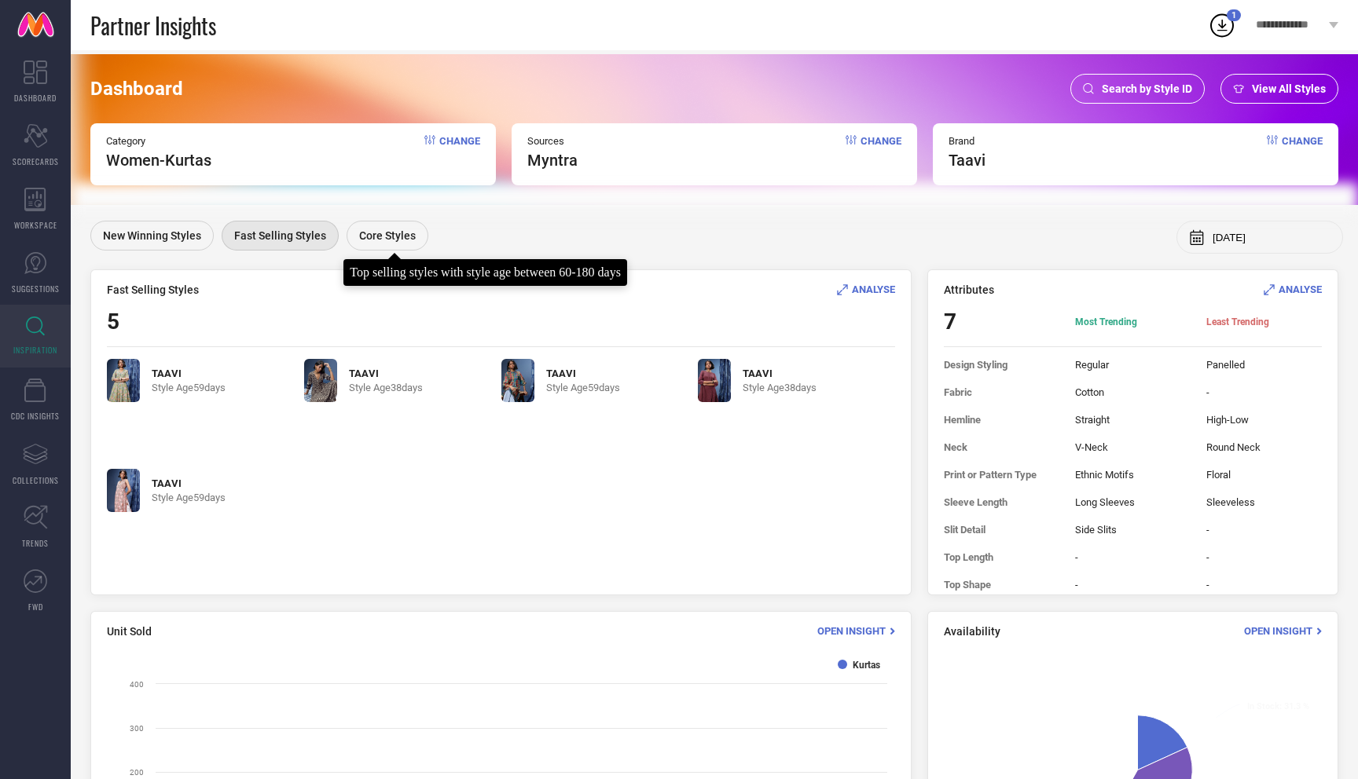
click at [354, 235] on div "Core Styles" at bounding box center [387, 236] width 82 height 30
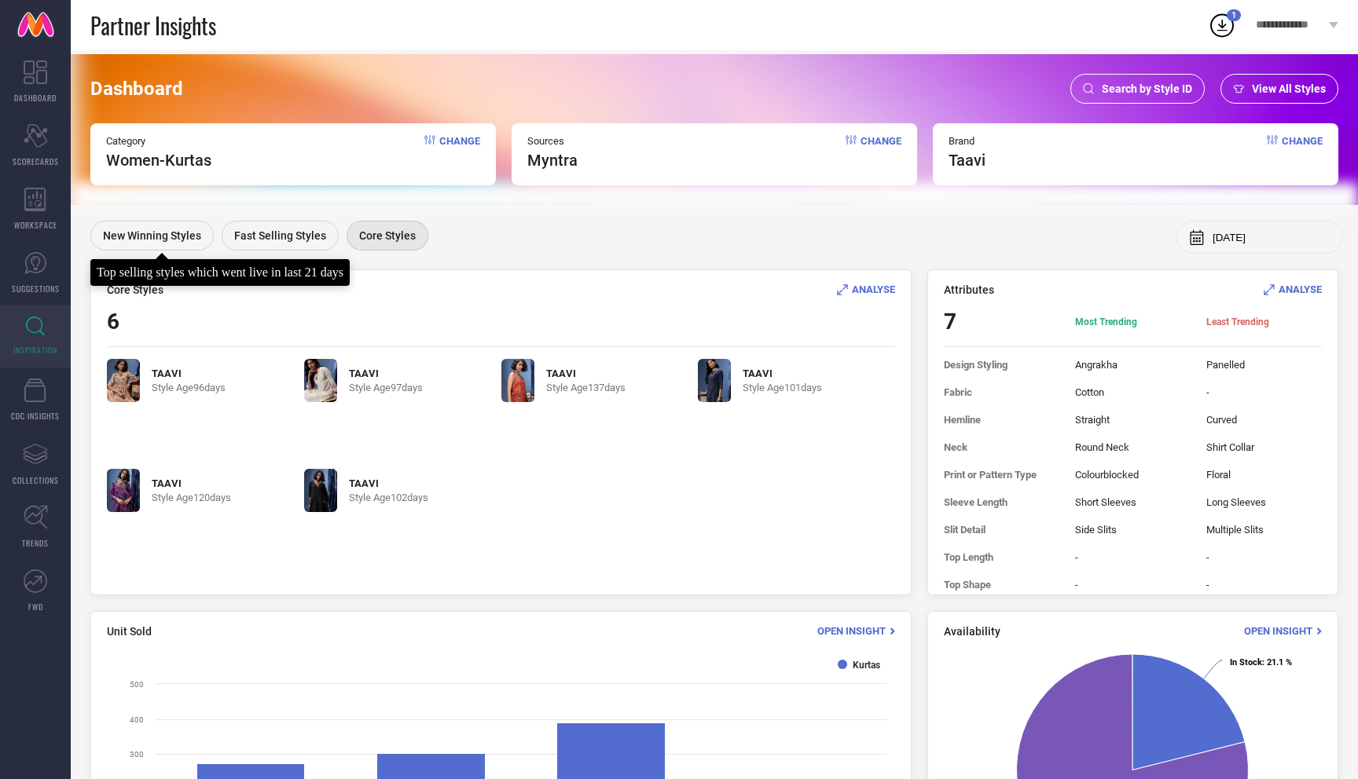
click at [148, 236] on span "New Winning Styles" at bounding box center [152, 235] width 98 height 13
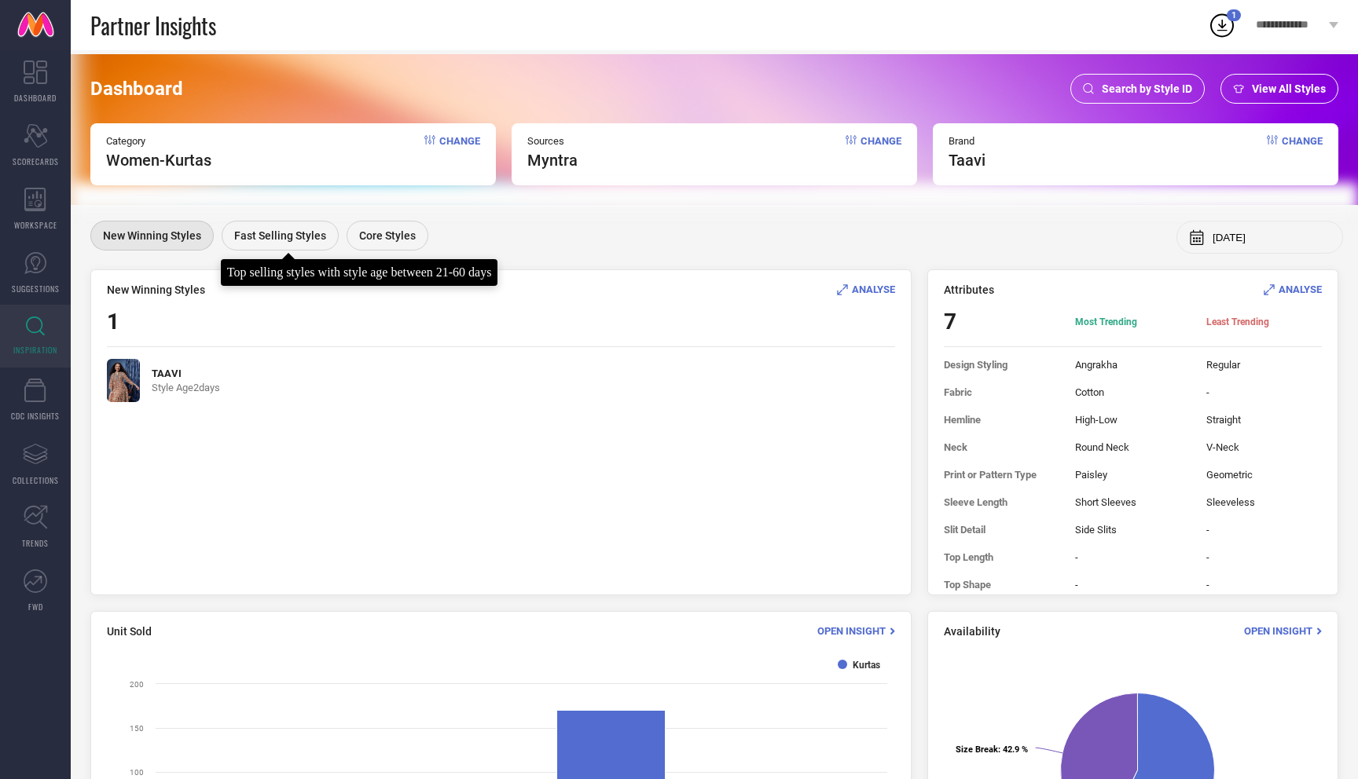
click at [284, 241] on span "Fast Selling Styles" at bounding box center [280, 235] width 92 height 13
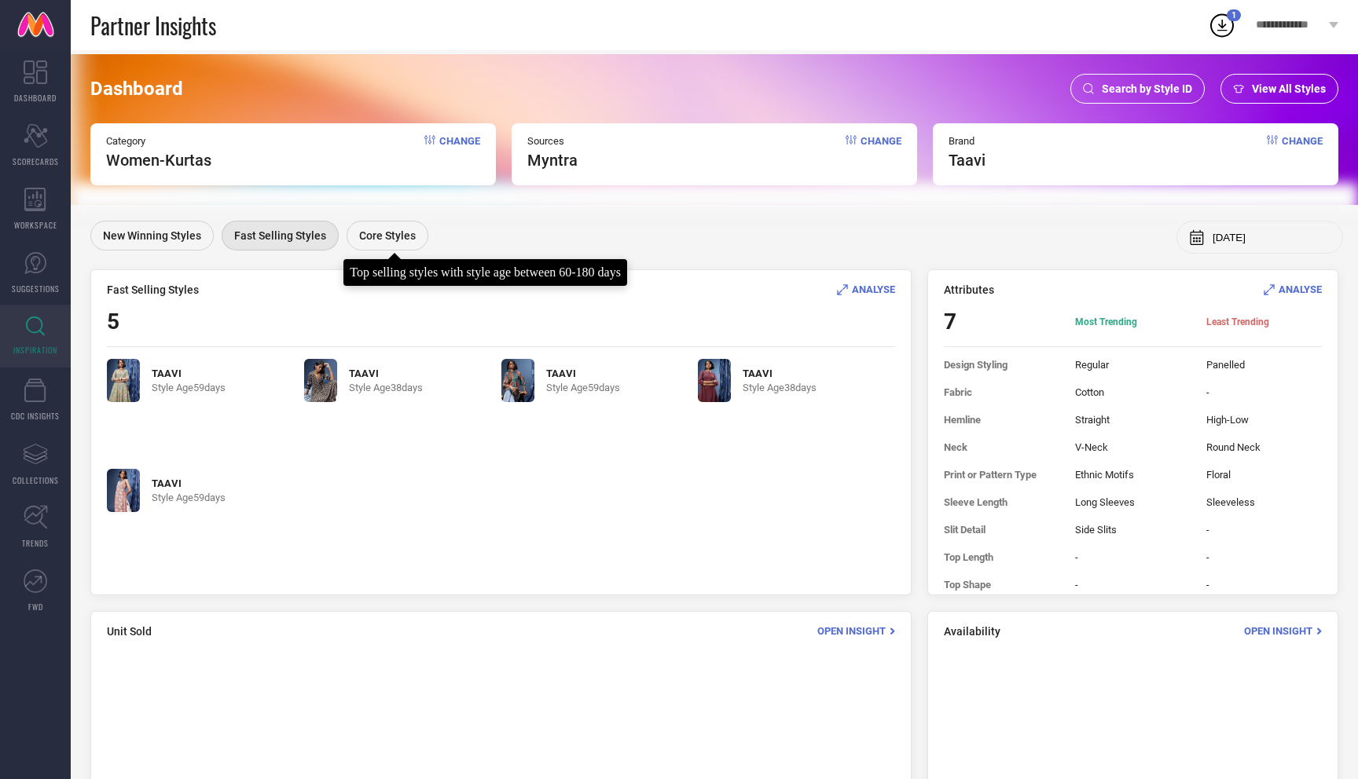
click at [394, 235] on span "Core Styles" at bounding box center [387, 235] width 57 height 13
